Goal: Complete application form

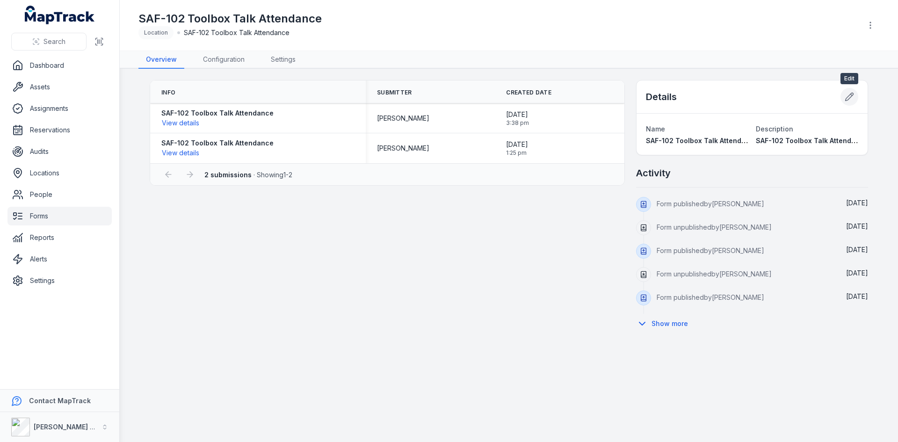
click at [846, 102] on button at bounding box center [850, 97] width 18 height 18
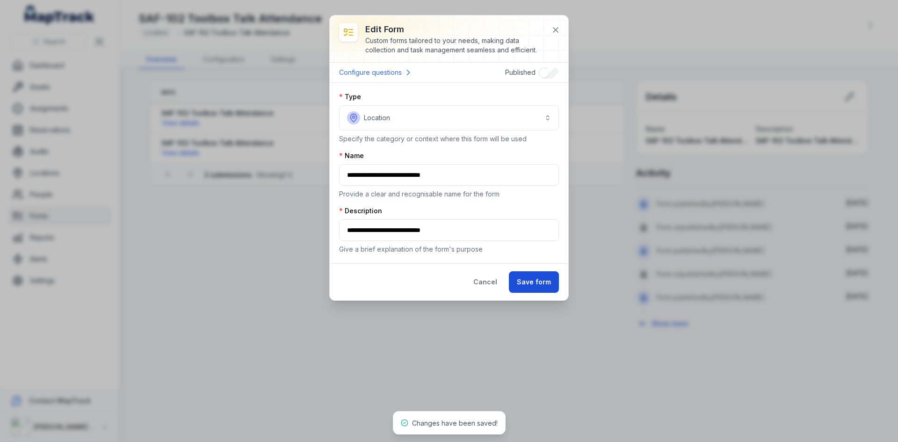
click at [522, 277] on button "Save form" at bounding box center [534, 282] width 50 height 22
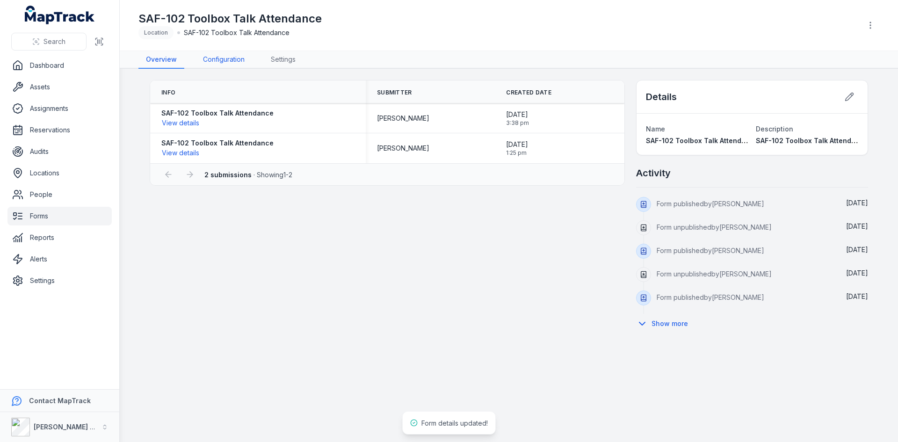
click at [211, 57] on link "Configuration" at bounding box center [224, 60] width 57 height 18
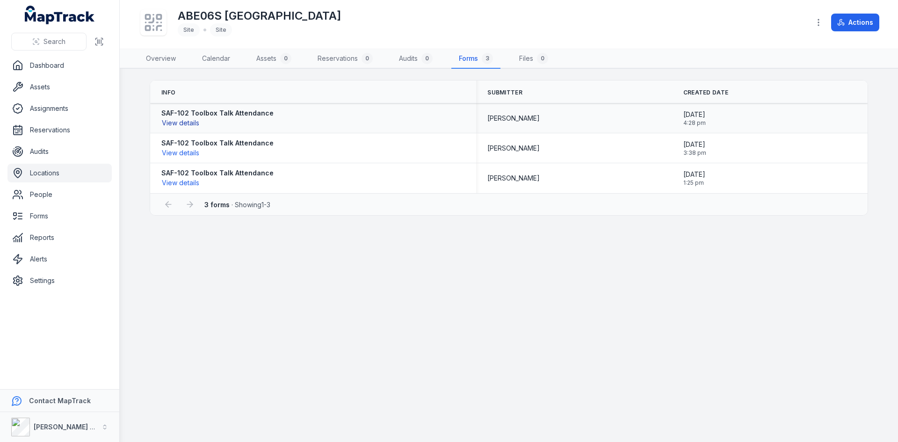
click at [190, 126] on button "View details" at bounding box center [180, 123] width 38 height 10
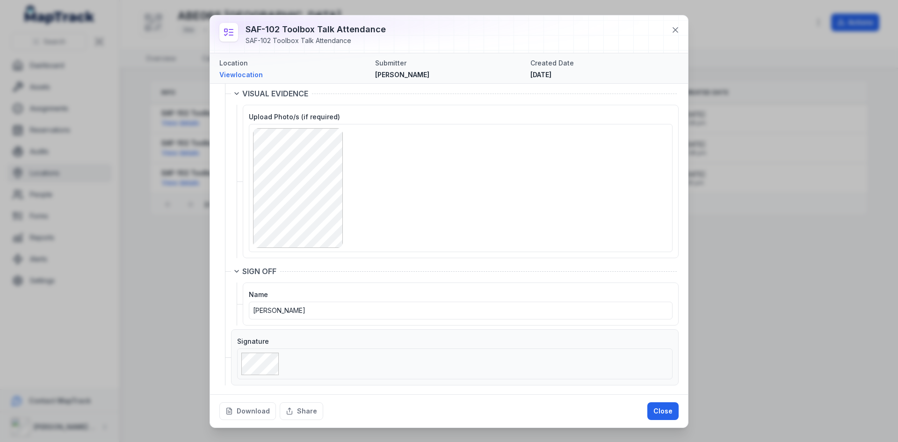
scroll to position [301, 0]
click at [249, 410] on button "Download" at bounding box center [247, 411] width 57 height 18
click at [679, 31] on icon at bounding box center [675, 29] width 9 height 9
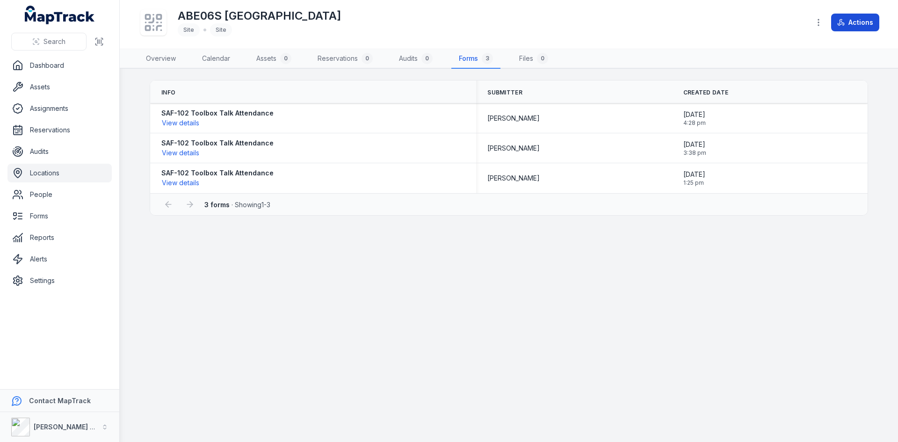
click at [851, 18] on button "Actions" at bounding box center [856, 23] width 48 height 18
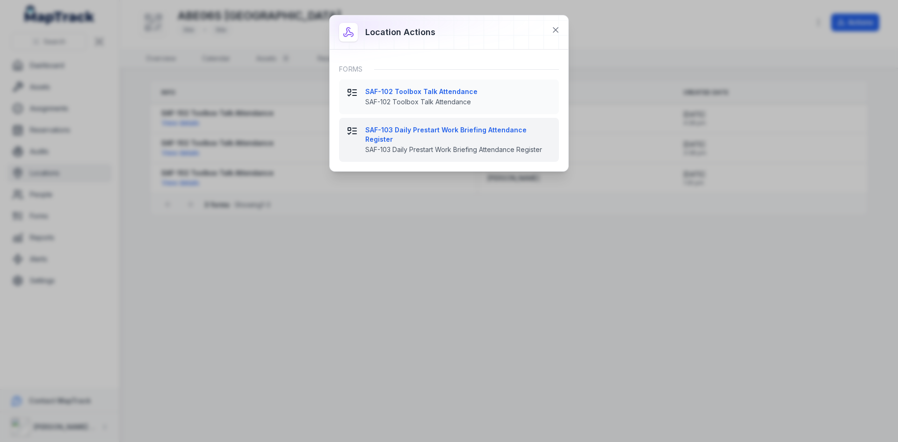
click at [455, 131] on strong "SAF-103 Daily Prestart Work Briefing Attendance Register" at bounding box center [458, 134] width 186 height 19
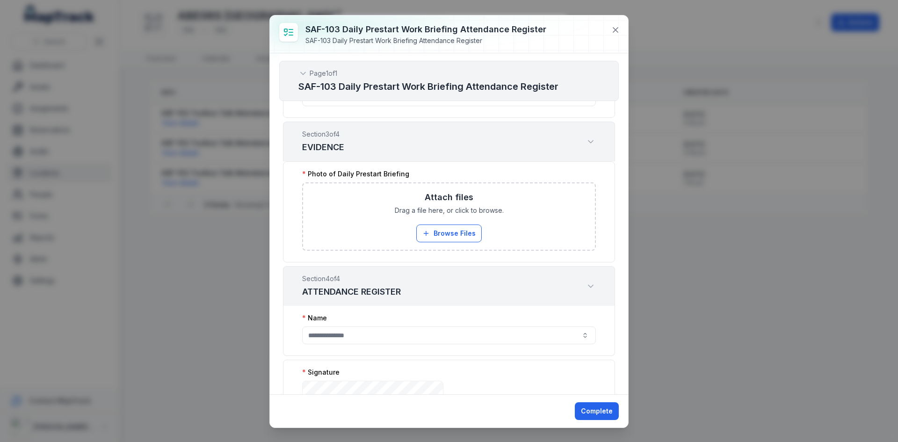
scroll to position [191, 0]
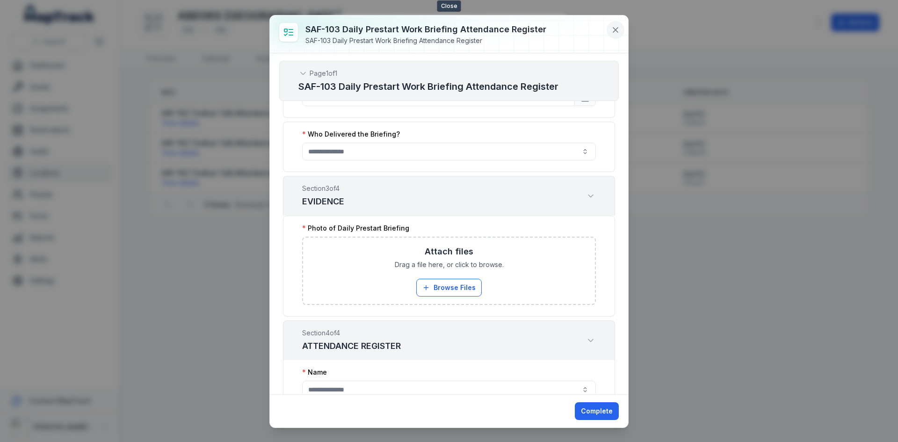
click at [614, 25] on icon at bounding box center [615, 29] width 9 height 9
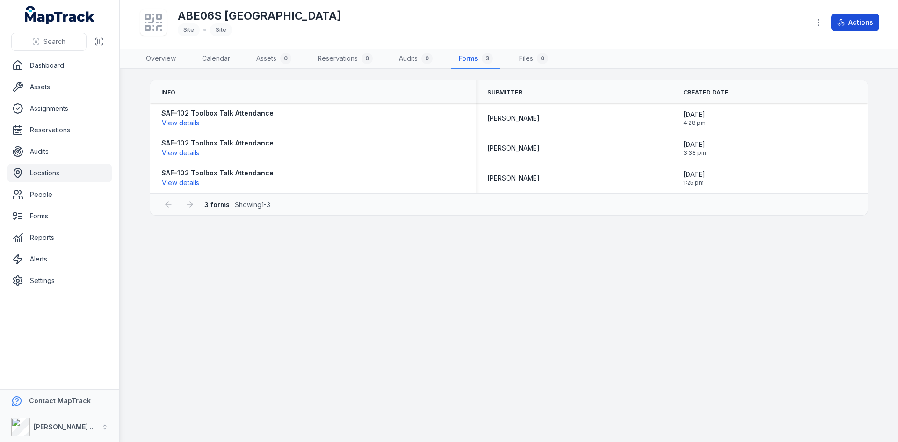
click at [850, 19] on button "Actions" at bounding box center [856, 23] width 48 height 18
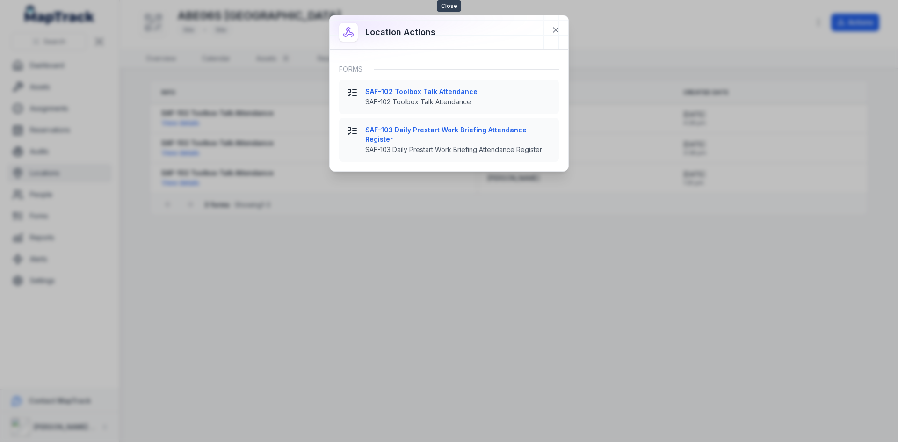
drag, startPoint x: 560, startPoint y: 29, endPoint x: 629, endPoint y: 36, distance: 70.1
click at [560, 29] on icon at bounding box center [555, 29] width 9 height 9
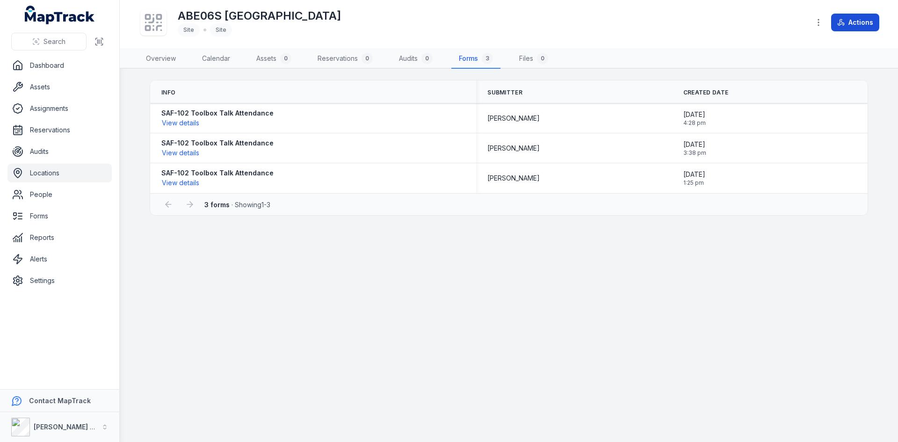
click at [856, 18] on button "Actions" at bounding box center [856, 23] width 48 height 18
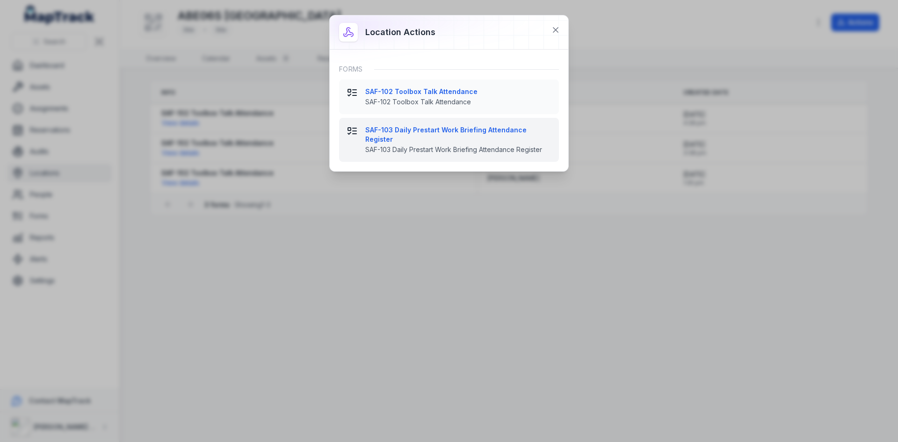
click at [444, 148] on button "SAF-103 Daily Prestart Work Briefing Attendance Register SAF-103 Daily Prestart…" at bounding box center [449, 140] width 220 height 44
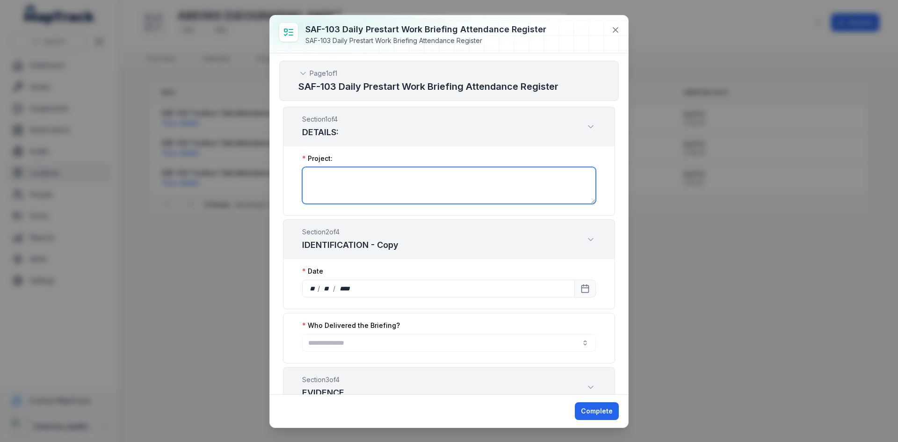
click at [341, 178] on textarea ":r2e:-form-item-label" at bounding box center [449, 185] width 294 height 37
type textarea "**"
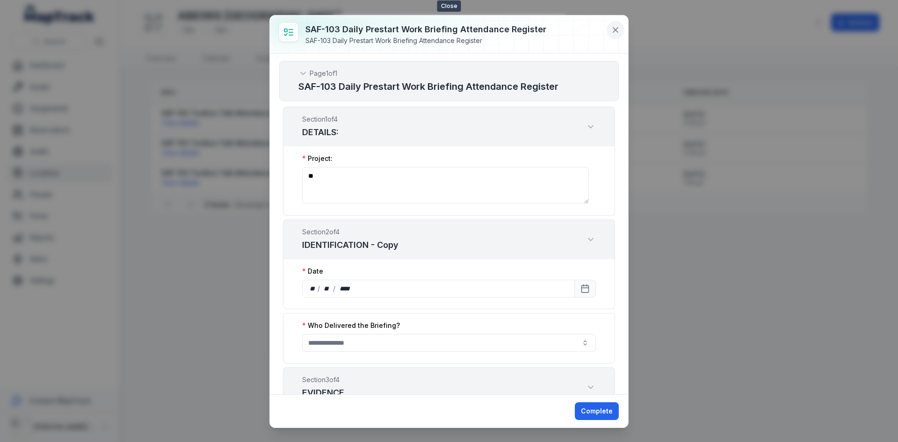
click at [614, 30] on icon at bounding box center [615, 29] width 9 height 9
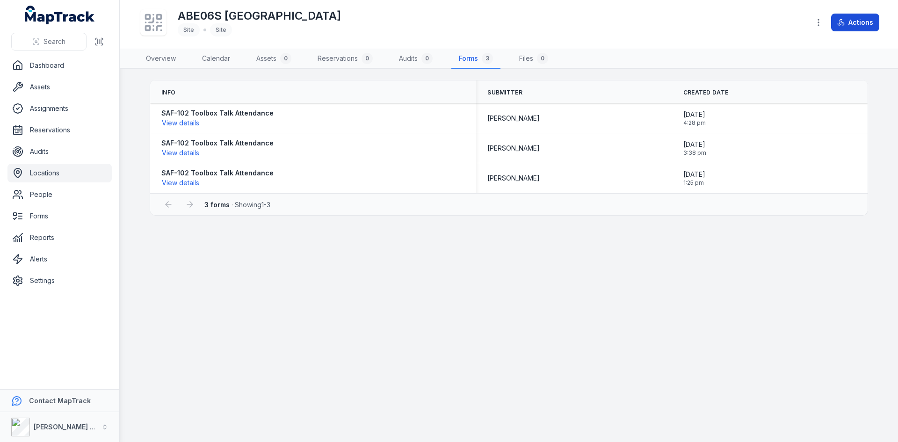
click at [873, 23] on button "Actions" at bounding box center [856, 23] width 48 height 18
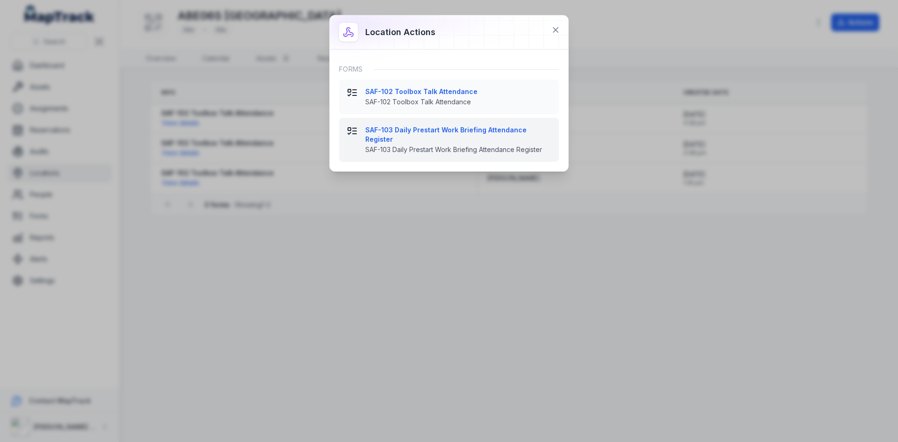
click at [404, 145] on span "SAF-103 Daily Prestart Work Briefing Attendance Register" at bounding box center [458, 149] width 186 height 9
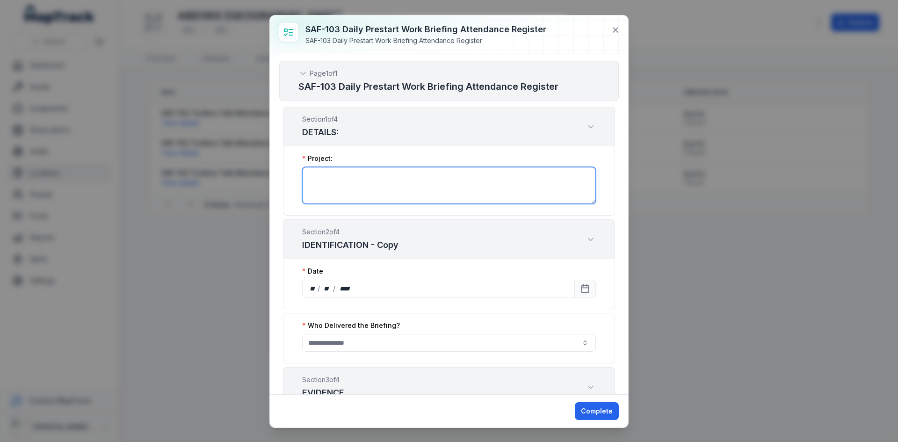
click at [344, 200] on textarea ":r3t:-form-item-label" at bounding box center [449, 185] width 294 height 37
type textarea "******"
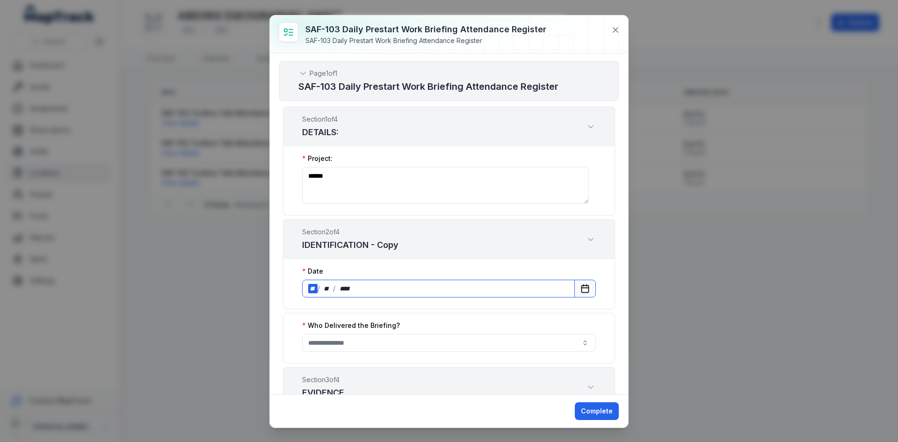
click at [392, 295] on div "** / ** / ****" at bounding box center [438, 289] width 273 height 18
click at [412, 287] on div "** / ** / ****" at bounding box center [438, 289] width 273 height 18
click at [575, 285] on button "Calendar" at bounding box center [586, 289] width 22 height 18
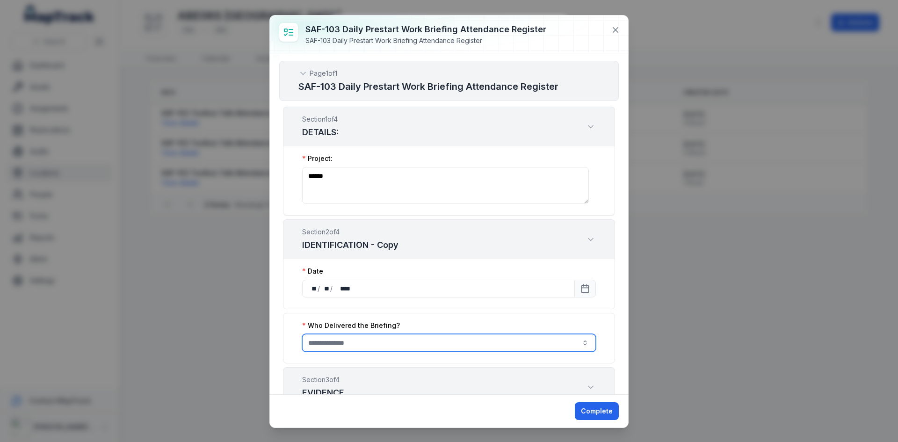
click at [382, 343] on input ":r4m:-form-item-label" at bounding box center [449, 343] width 294 height 18
click at [363, 365] on div "[PERSON_NAME]" at bounding box center [445, 366] width 267 height 9
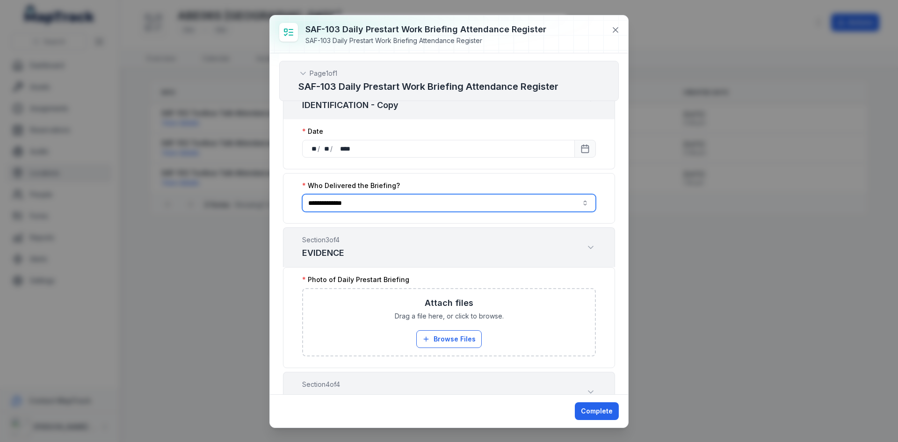
scroll to position [140, 0]
type input "**********"
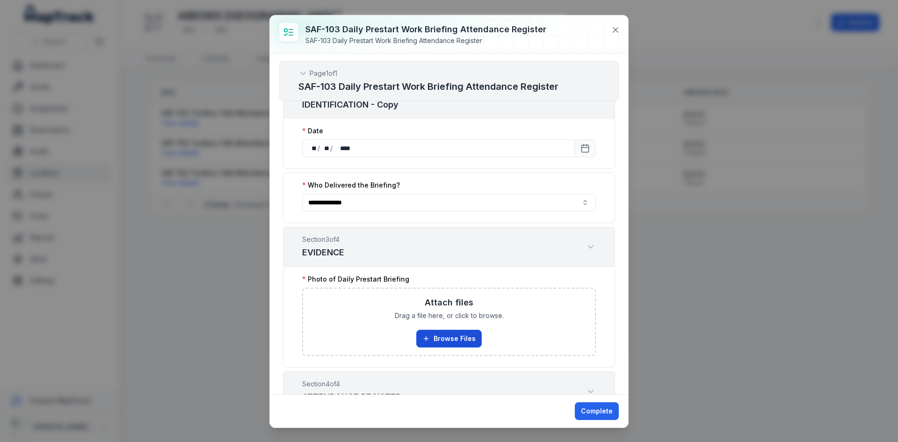
click at [451, 340] on button "Browse Files" at bounding box center [449, 339] width 66 height 18
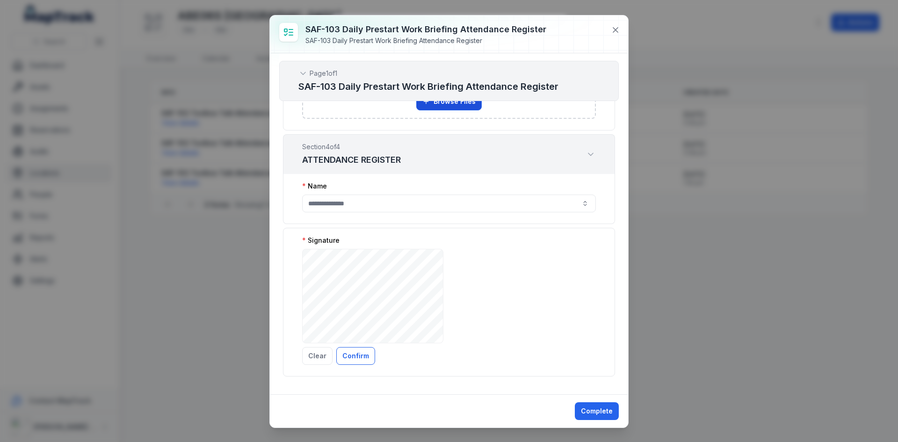
scroll to position [379, 0]
click at [615, 28] on icon at bounding box center [615, 29] width 9 height 9
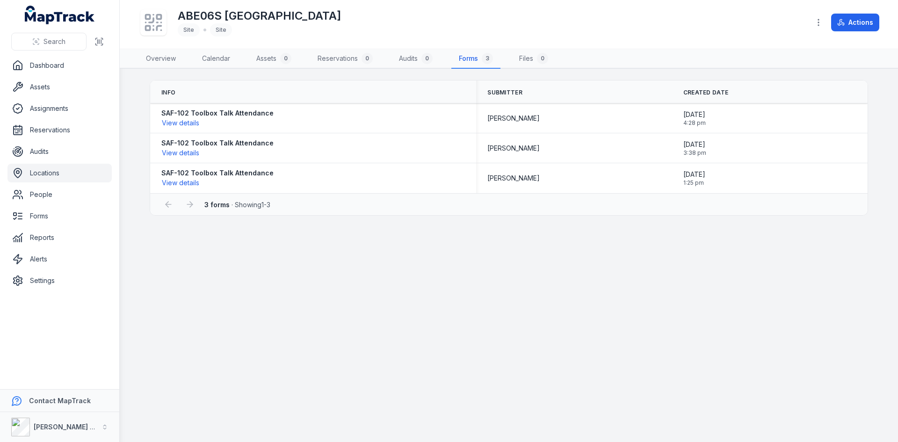
click at [521, 270] on main "Info Submitter Created Date SAF-102 Toolbox Talk Attendance View details Cindy …" at bounding box center [509, 255] width 779 height 373
